Goal: Task Accomplishment & Management: Manage account settings

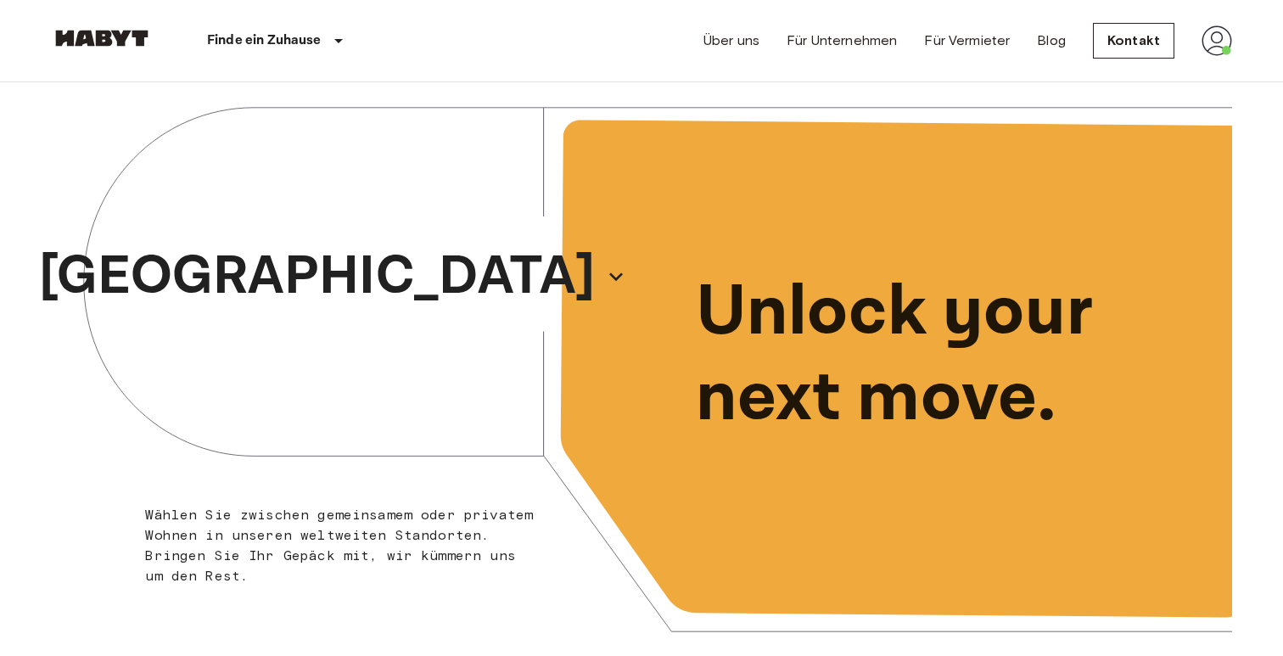
click at [1222, 42] on img at bounding box center [1217, 40] width 31 height 31
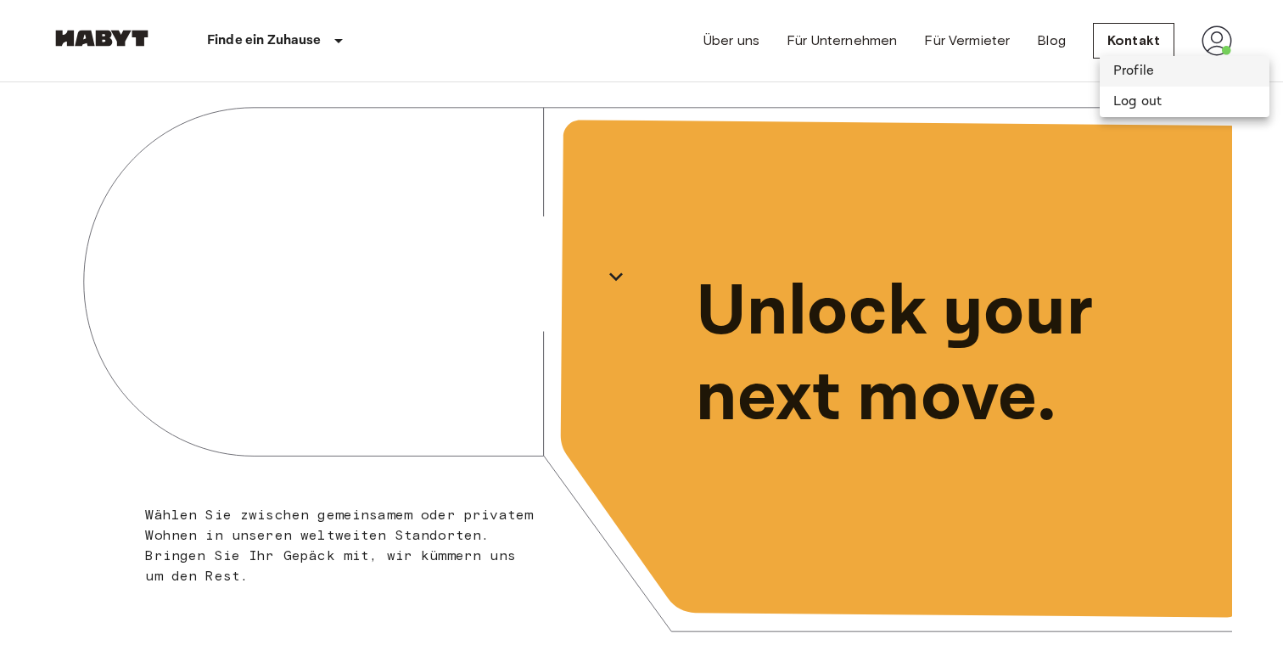
click at [1159, 64] on li "Profile" at bounding box center [1185, 71] width 170 height 31
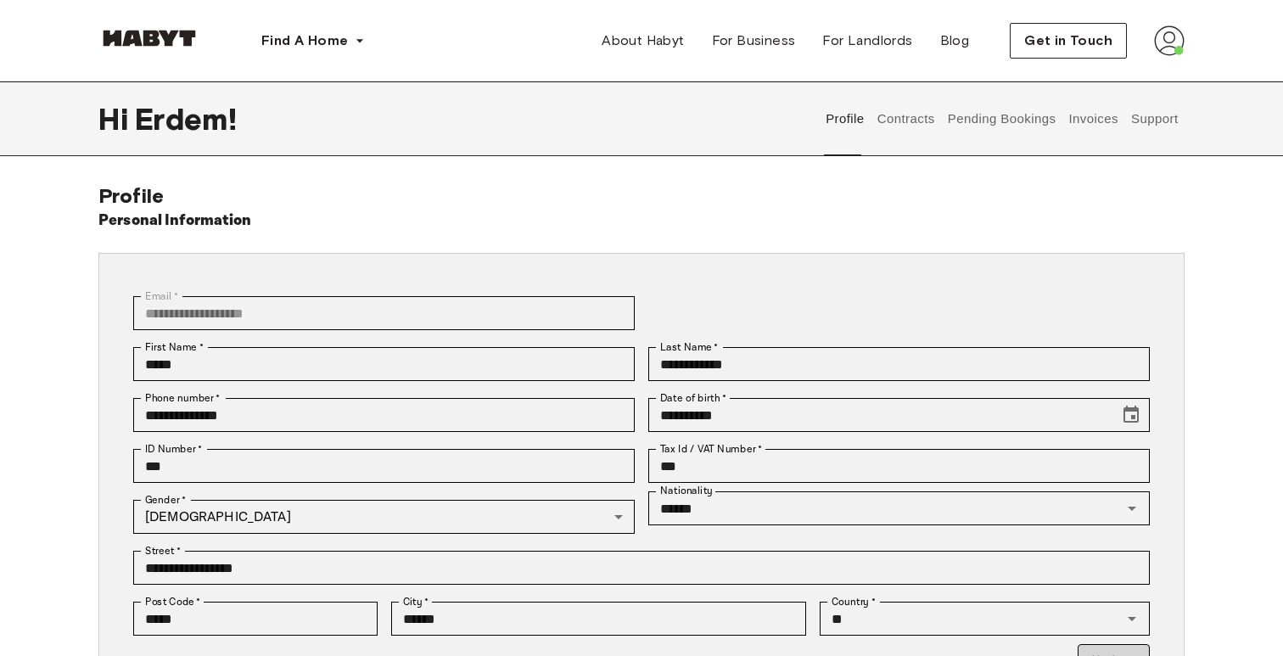
click at [937, 126] on button "Contracts" at bounding box center [906, 118] width 62 height 75
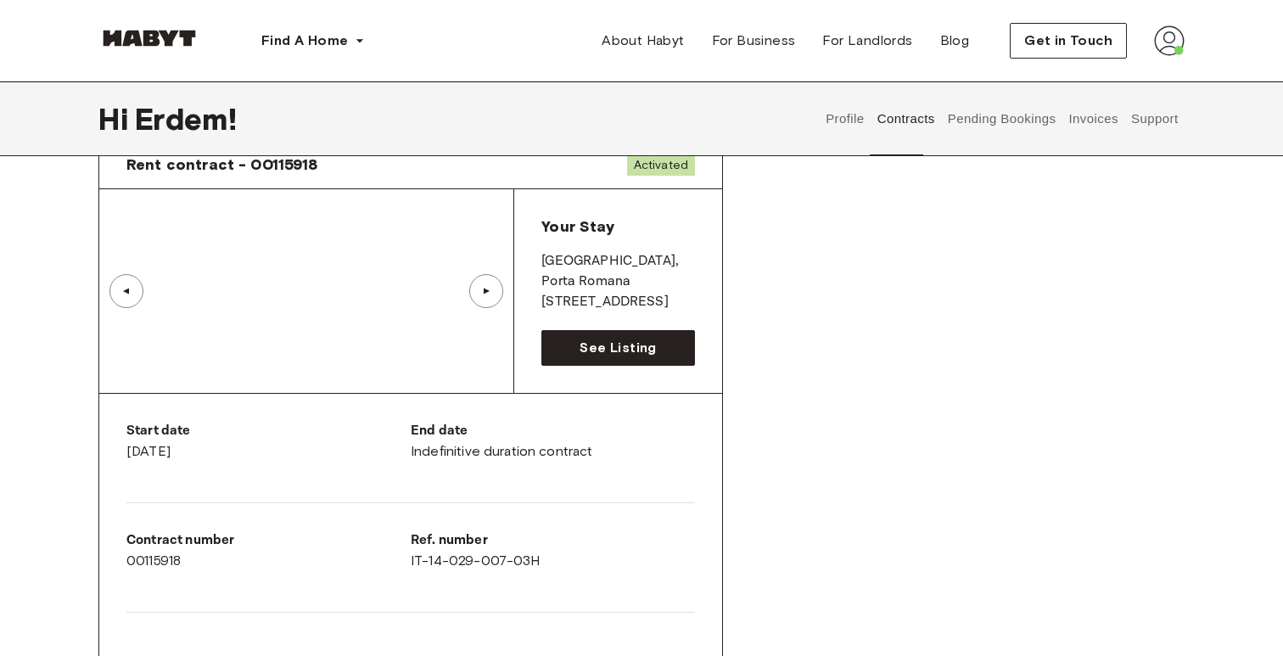
scroll to position [207, 0]
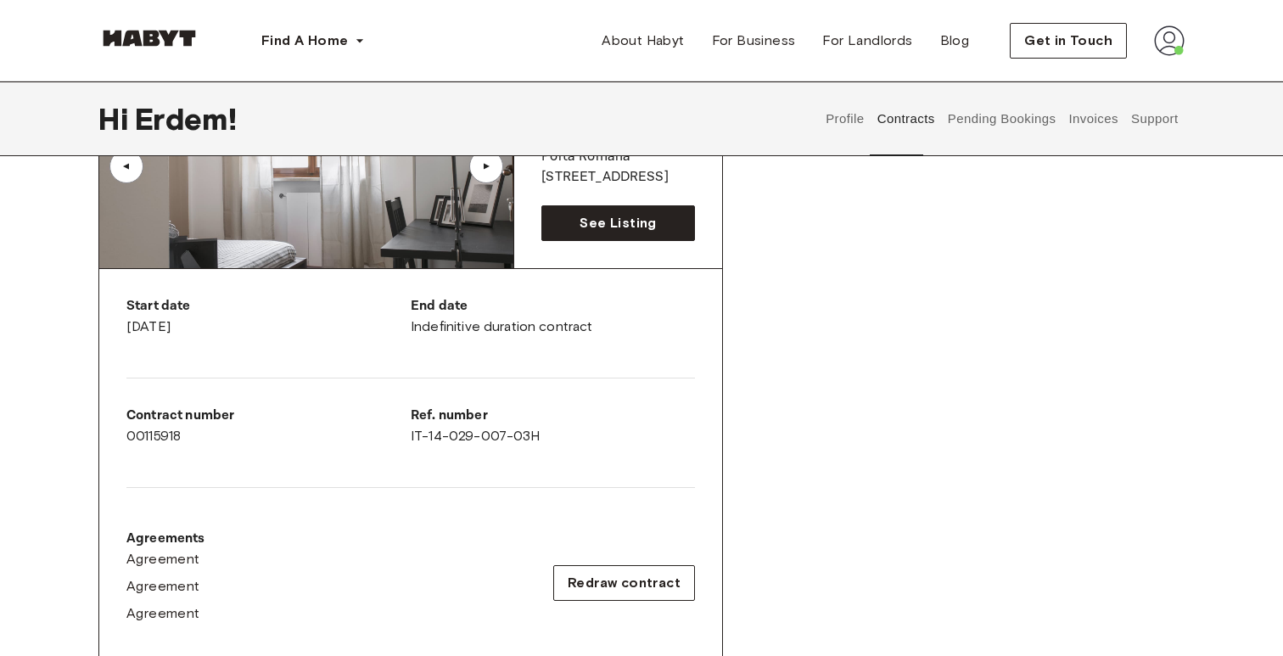
click at [462, 397] on div "Start date [DATE] End date Indefinitive duration contract Contract number 00115…" at bounding box center [410, 474] width 623 height 410
